Goal: Task Accomplishment & Management: Manage account settings

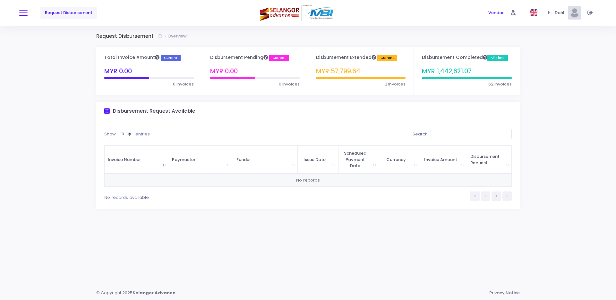
click at [23, 11] on button at bounding box center [23, 13] width 8 height 8
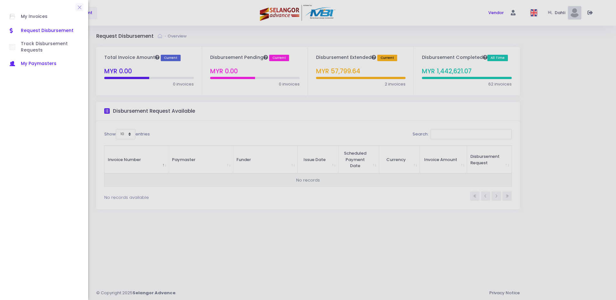
click at [36, 62] on span "My Paymasters" at bounding box center [50, 64] width 58 height 8
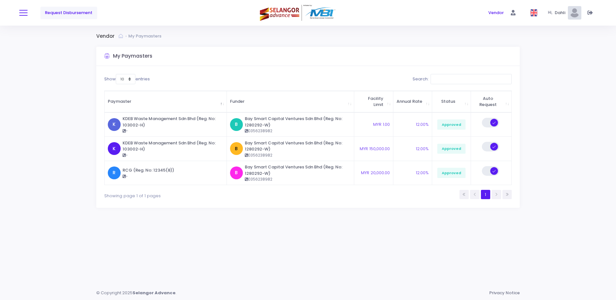
click at [27, 12] on button at bounding box center [23, 13] width 8 height 8
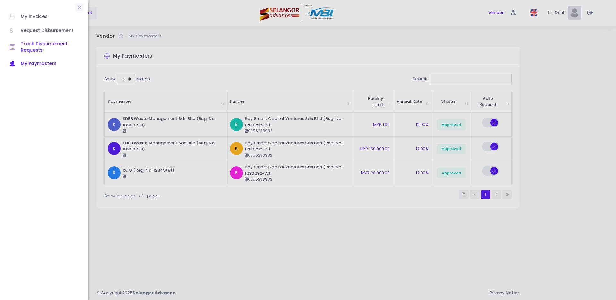
click at [31, 46] on span "Track Disbursement Requests" at bounding box center [50, 47] width 58 height 13
